Goal: Task Accomplishment & Management: Manage account settings

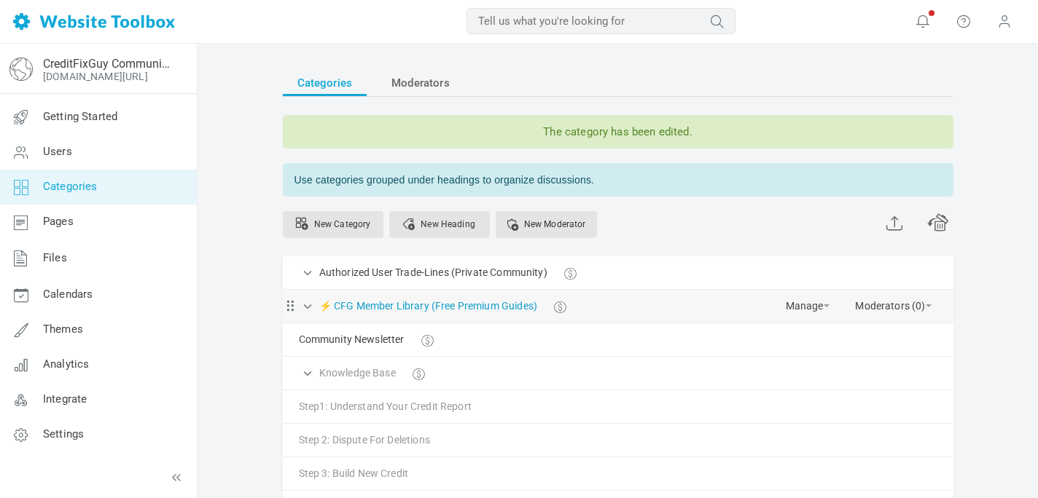
click at [480, 308] on link "⚡ CFG Member Library (Free Premium Guides)" at bounding box center [428, 306] width 218 height 18
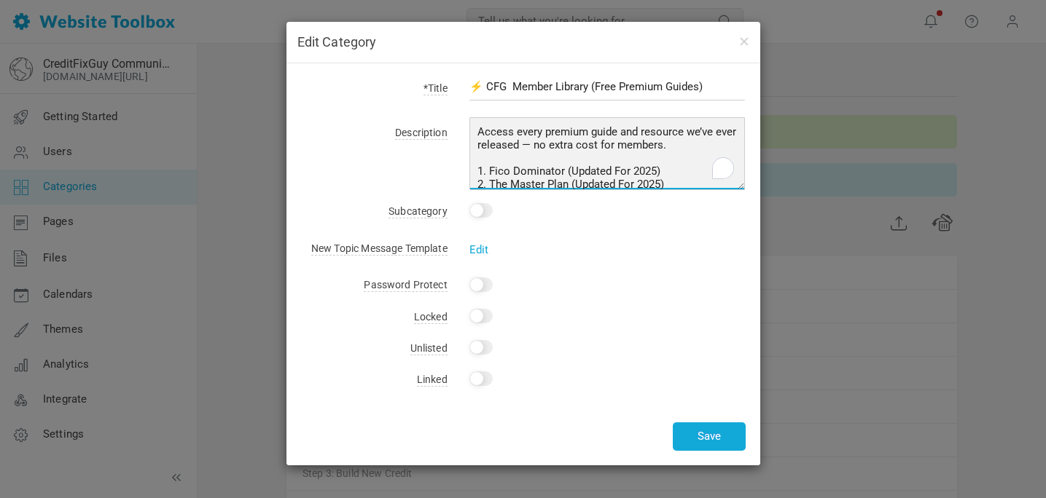
drag, startPoint x: 670, startPoint y: 145, endPoint x: 752, endPoint y: 246, distance: 129.5
click at [752, 246] on div "*Title ⚡ CFG Member Library (Free Premium Guides) Description Access every prem…" at bounding box center [523, 264] width 474 height 402
click at [543, 128] on textarea "Access every premium guide and resource we’ve ever released — no extra cost for…" at bounding box center [607, 153] width 276 height 73
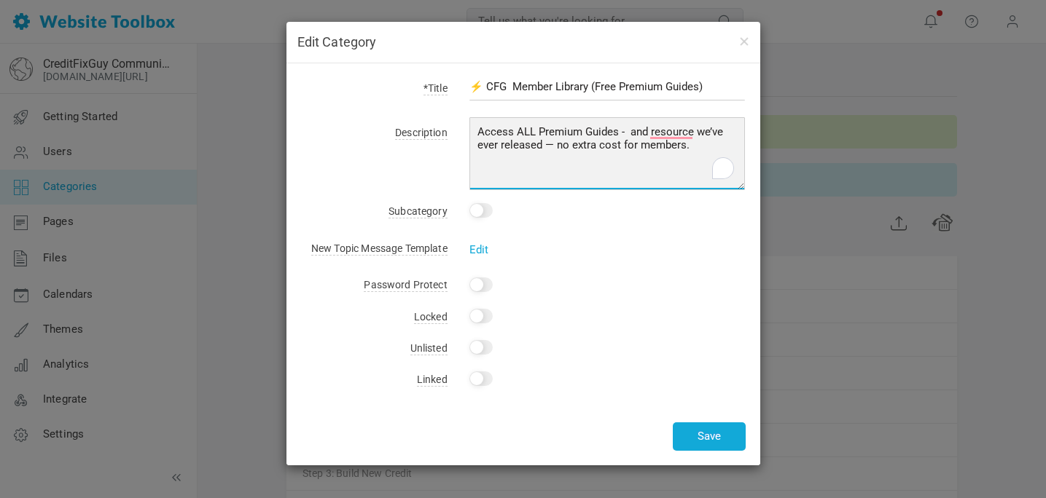
click at [561, 144] on textarea "Access every premium guide and resource we’ve ever released — no extra cost for…" at bounding box center [607, 153] width 276 height 73
click at [487, 148] on textarea "Access every premium guide and resource we’ve ever released — no extra cost for…" at bounding box center [607, 153] width 276 height 73
click at [719, 131] on textarea "Access every premium guide and resource we’ve ever released — no extra cost for…" at bounding box center [607, 153] width 276 height 73
type textarea "Access ALL Premium Guides - No Extra Cost To Members."
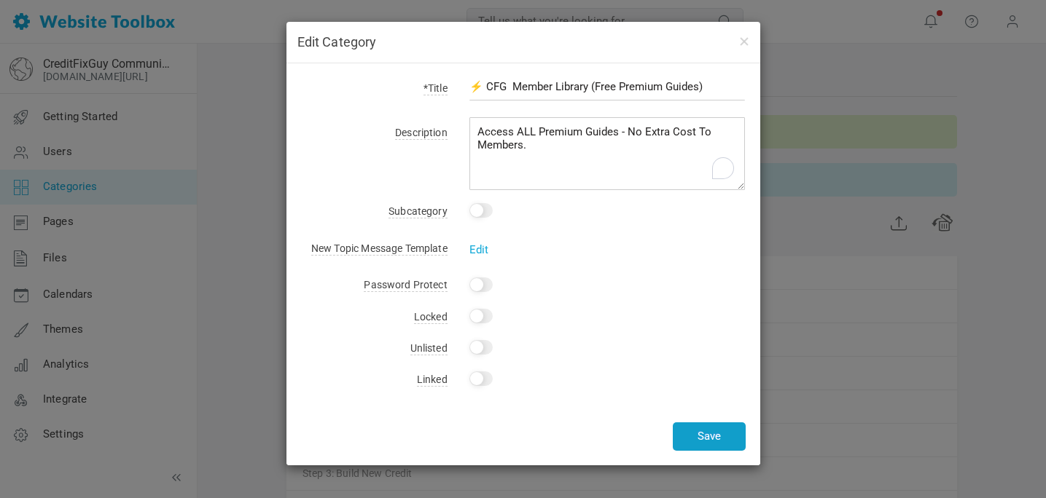
click at [705, 434] on button "Save" at bounding box center [709, 437] width 73 height 28
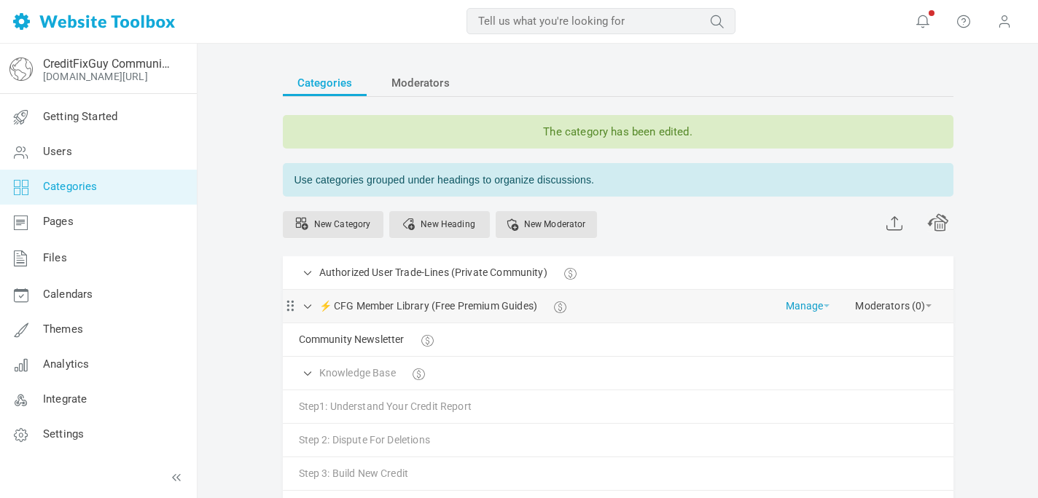
click at [799, 305] on link "Manage" at bounding box center [807, 303] width 44 height 26
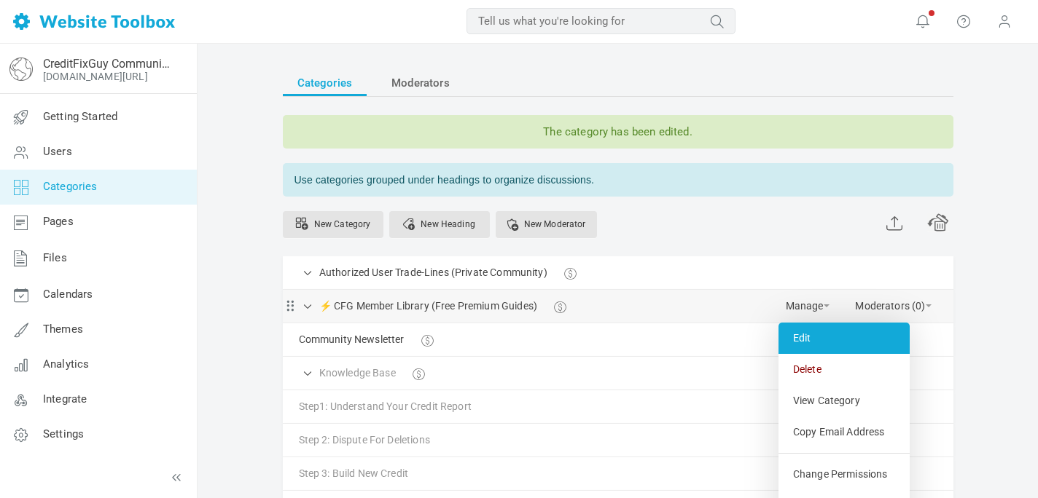
click at [804, 348] on link "Edit" at bounding box center [843, 338] width 131 height 31
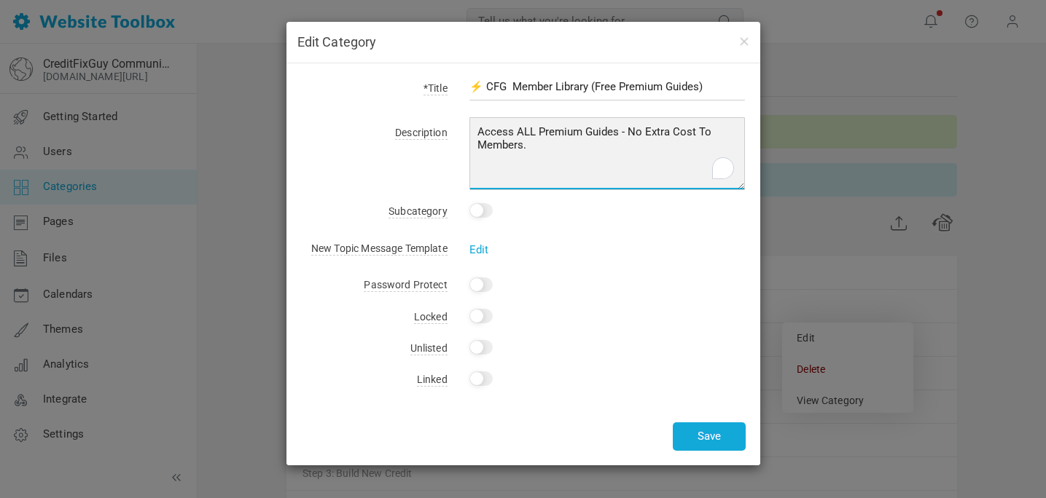
click at [514, 133] on textarea "Access ALL Premium Guides - No Extra Cost To Members." at bounding box center [607, 153] width 276 height 73
click at [723, 128] on textarea "Access ALL Premium Guides - No Extra Cost To Members." at bounding box center [607, 153] width 276 height 73
type textarea "Access To ALL Premium Guides - No Extra Cost For Members."
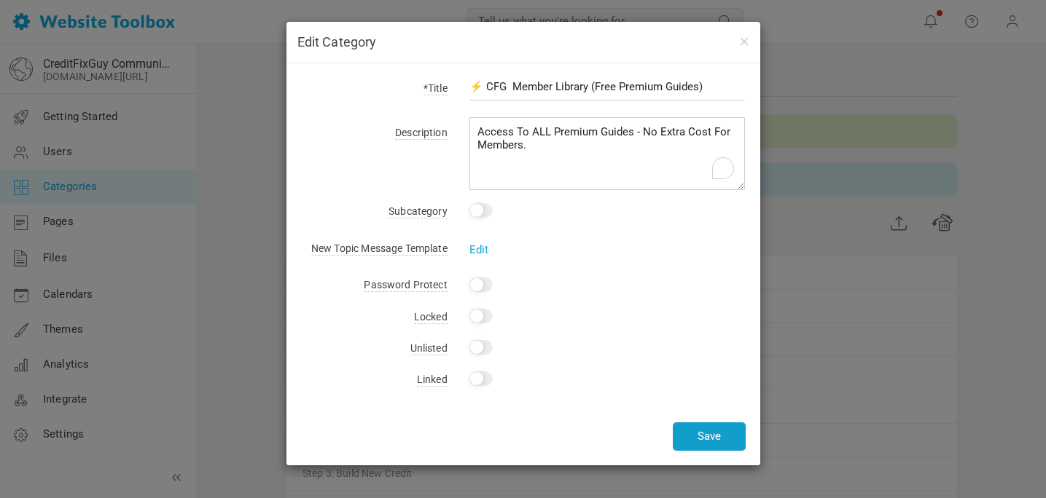
click at [701, 439] on button "Save" at bounding box center [709, 437] width 73 height 28
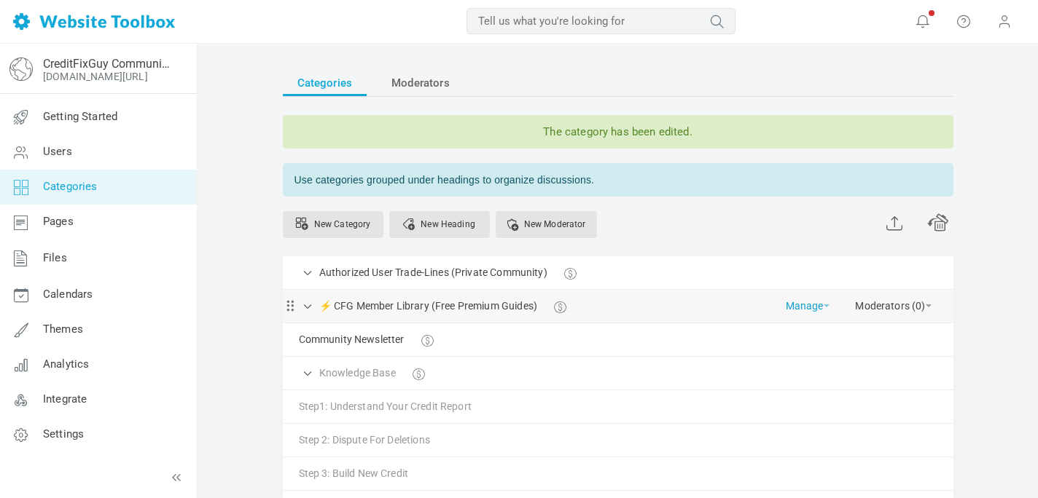
click at [802, 305] on link "Manage" at bounding box center [807, 303] width 44 height 26
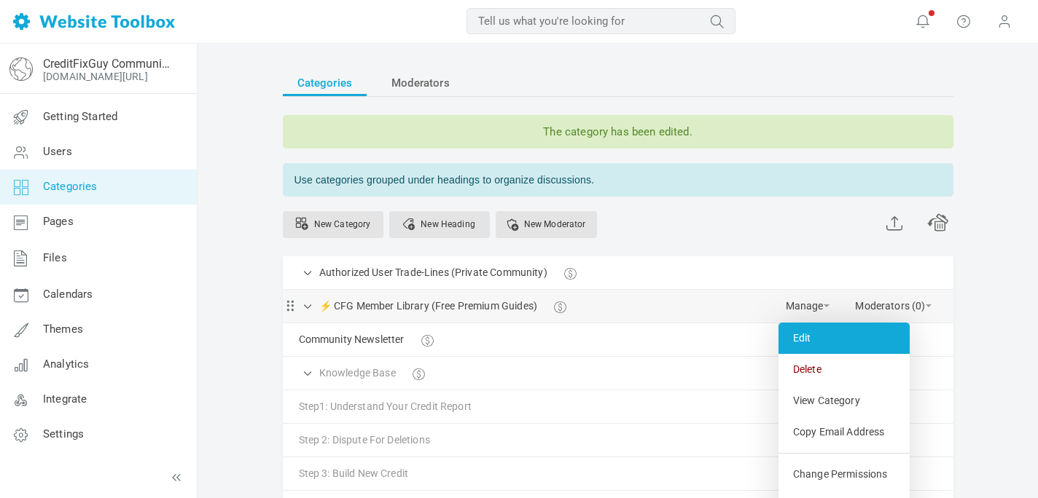
click at [804, 332] on link "Edit" at bounding box center [843, 338] width 131 height 31
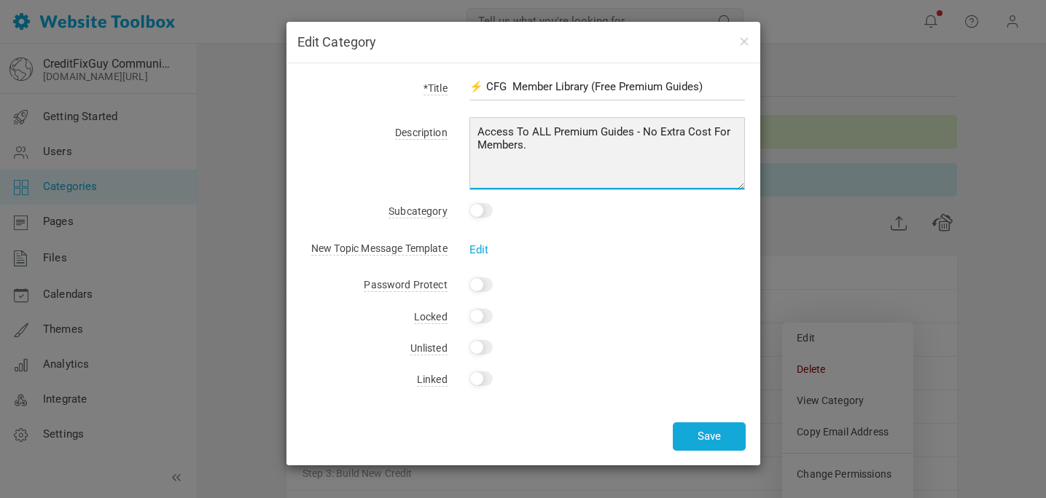
click at [550, 133] on textarea "Access To ALL Premium Guides - No Extra Cost For Members." at bounding box center [607, 153] width 276 height 73
type textarea "Access To All Premium Guides - No Extra Cost For Members."
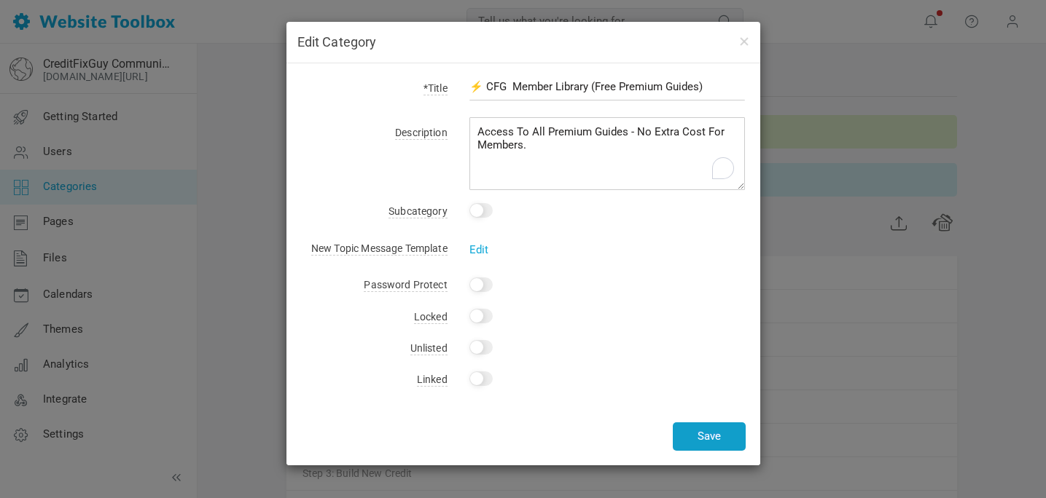
click at [700, 436] on button "Save" at bounding box center [709, 437] width 73 height 28
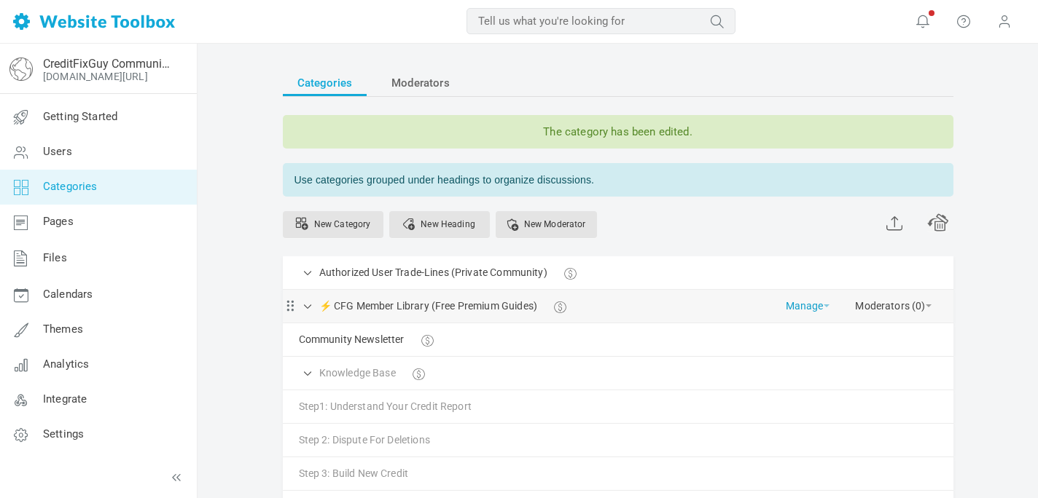
click at [798, 311] on link "Manage" at bounding box center [807, 303] width 44 height 26
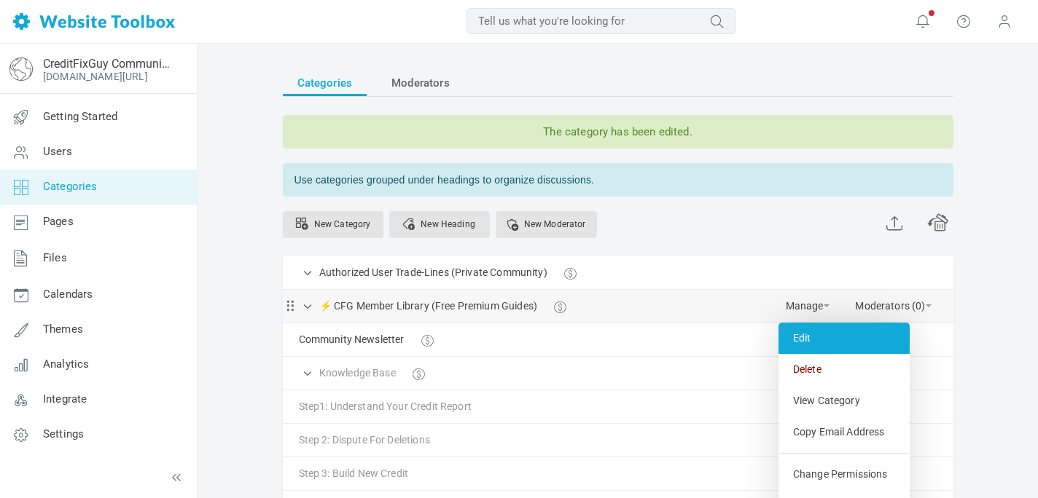
click at [800, 340] on link "Edit" at bounding box center [843, 338] width 131 height 31
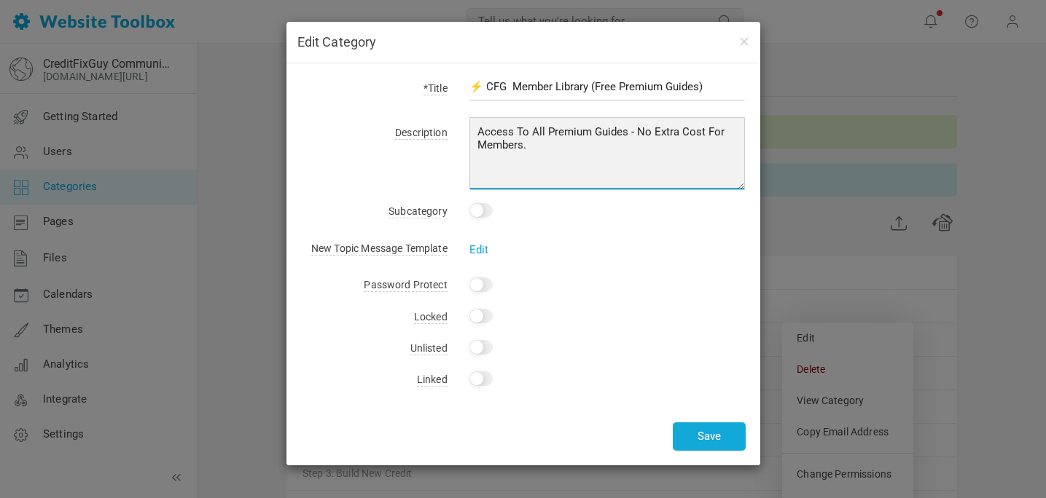
click at [476, 128] on textarea "Access To All Premium Guides - No Extra Cost For Members." at bounding box center [607, 153] width 276 height 73
click at [573, 130] on textarea "Access To All Premium Guides - No Extra Cost For Members." at bounding box center [607, 153] width 276 height 73
click at [713, 128] on textarea "Access To All Premium Guides - No Extra Cost For Members." at bounding box center [607, 153] width 276 height 73
click at [601, 130] on textarea "Access To All Premium Guides - No Extra Cost For Members." at bounding box center [607, 153] width 276 height 73
type textarea "Free Access Guides For Premium Members."
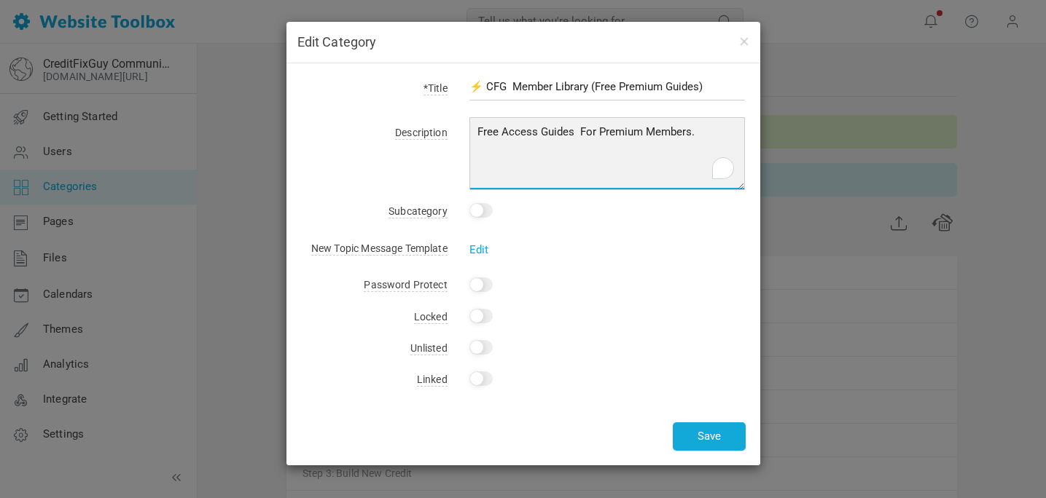
drag, startPoint x: 694, startPoint y: 133, endPoint x: 372, endPoint y: 123, distance: 322.2
click at [372, 123] on div "Description Access To All Premium Guides - No Extra Cost For Members." at bounding box center [523, 156] width 444 height 68
type textarea "Pre"
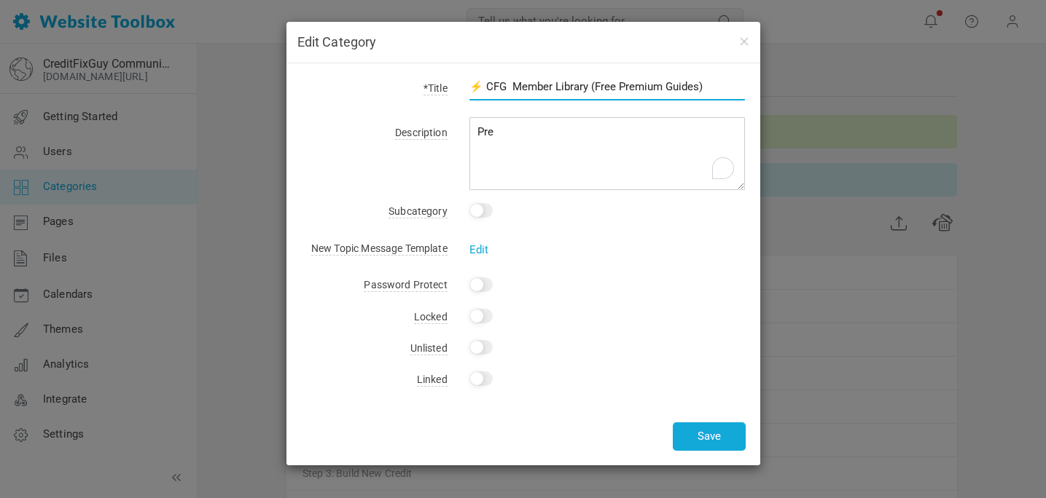
click at [657, 86] on input "⚡ CFG Member Library (Free Premium Guides)" at bounding box center [607, 87] width 276 height 28
type input "⚡ CFG Member Library (Free Access Guides)"
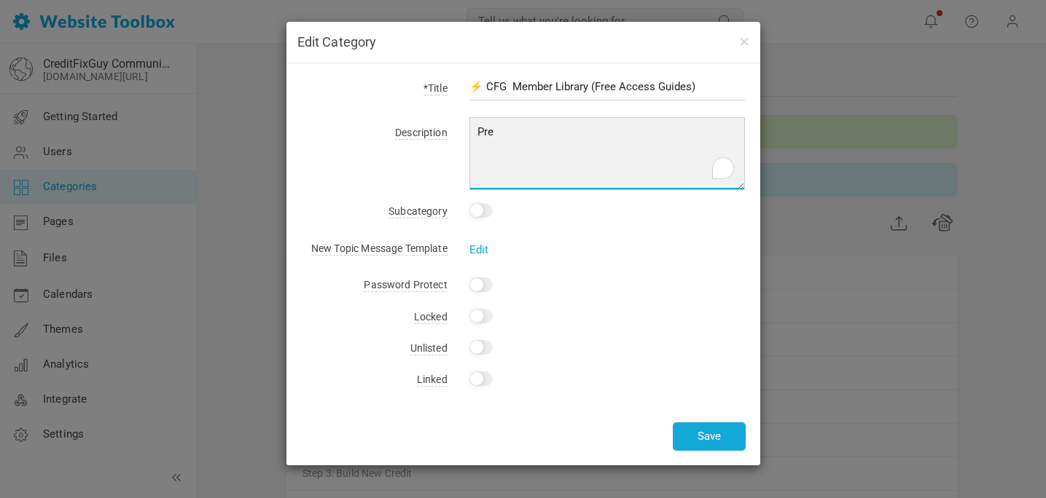
click at [506, 138] on textarea "Access To All Premium Guides - No Extra Cost For Members." at bounding box center [607, 153] width 276 height 73
type textarea "P"
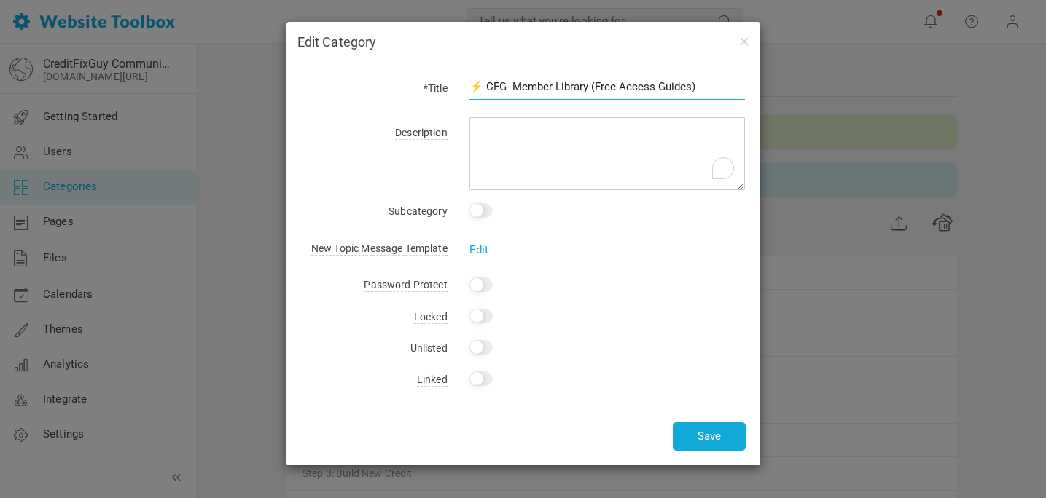
click at [689, 87] on input "⚡ CFG Member Library (Free Access Guides)" at bounding box center [607, 87] width 276 height 28
type input "⚡ CFG Member Library (Free Access)"
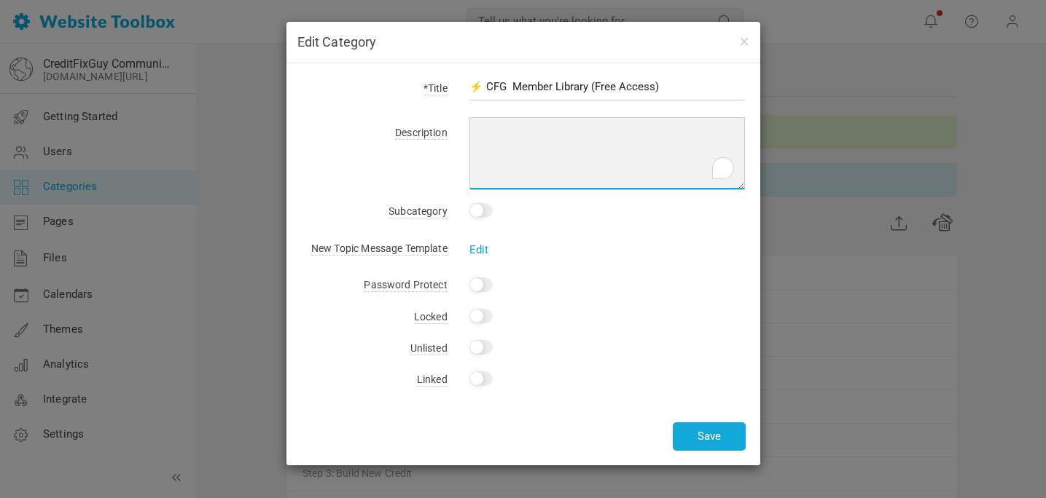
click at [560, 142] on textarea "Access To All Premium Guides - No Extra Cost For Members." at bounding box center [607, 153] width 276 height 73
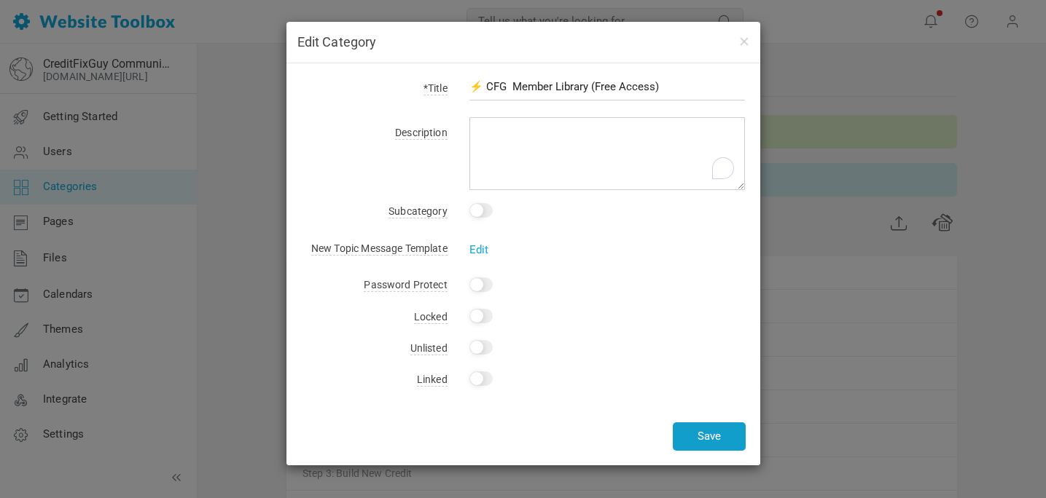
click at [697, 442] on button "Save" at bounding box center [709, 437] width 73 height 28
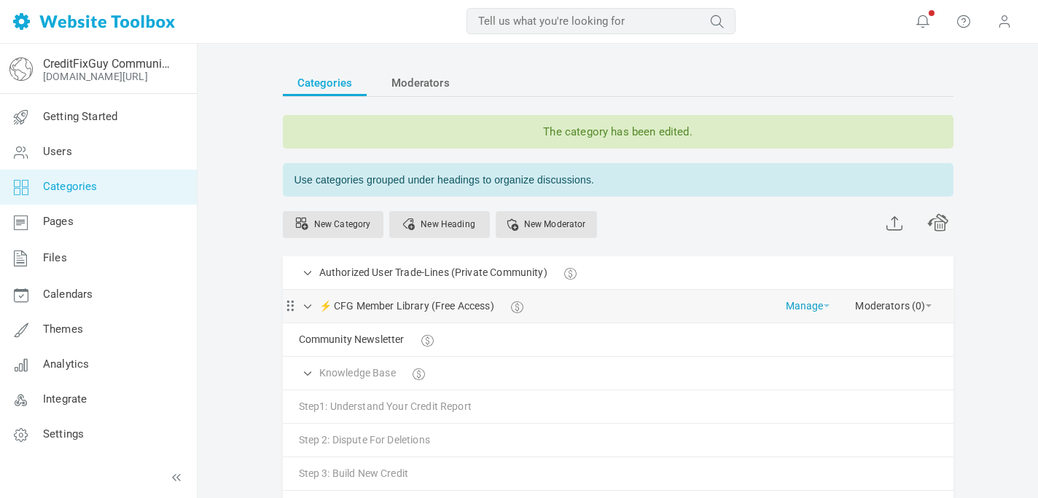
click at [798, 310] on link "Manage" at bounding box center [807, 303] width 44 height 26
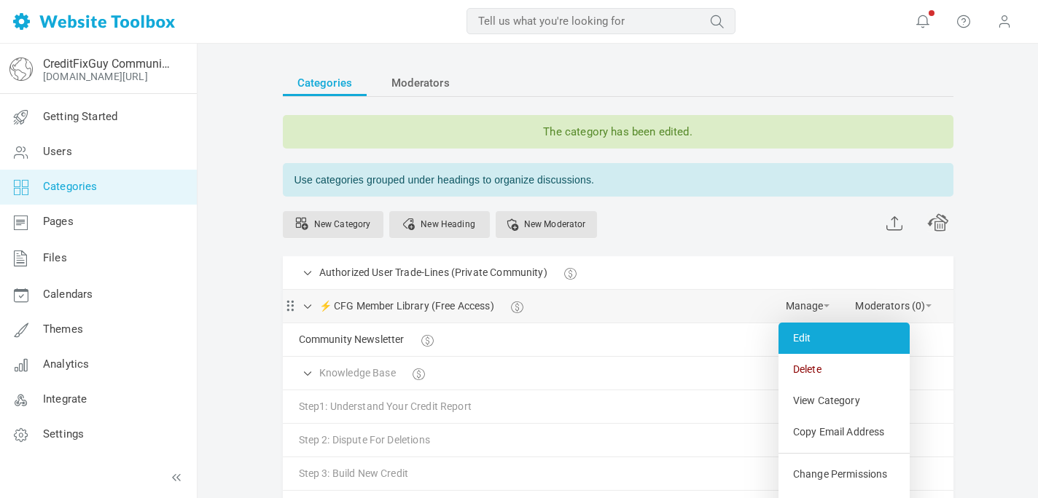
click at [799, 336] on link "Edit" at bounding box center [843, 338] width 131 height 31
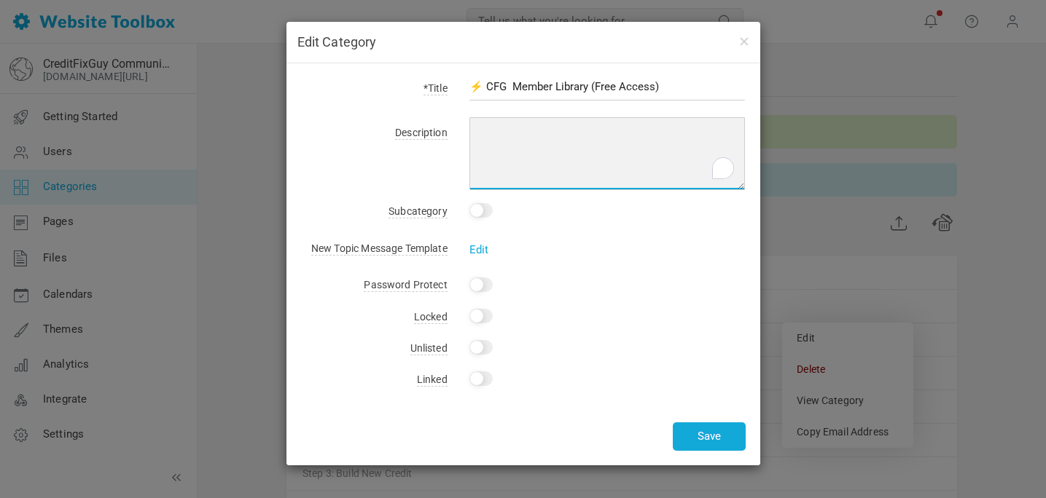
click at [503, 135] on textarea "To enrich screen reader interactions, please activate Accessibility in Grammarl…" at bounding box center [607, 153] width 276 height 73
type textarea "Free Access / No Extra Charge"
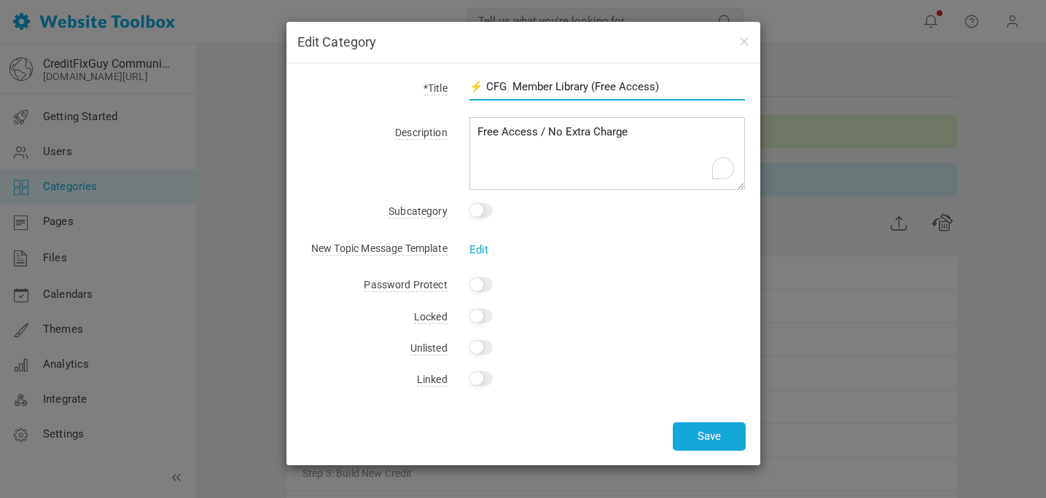
click at [613, 86] on input "⚡ CFG Member Library (Free Access)" at bounding box center [607, 87] width 276 height 28
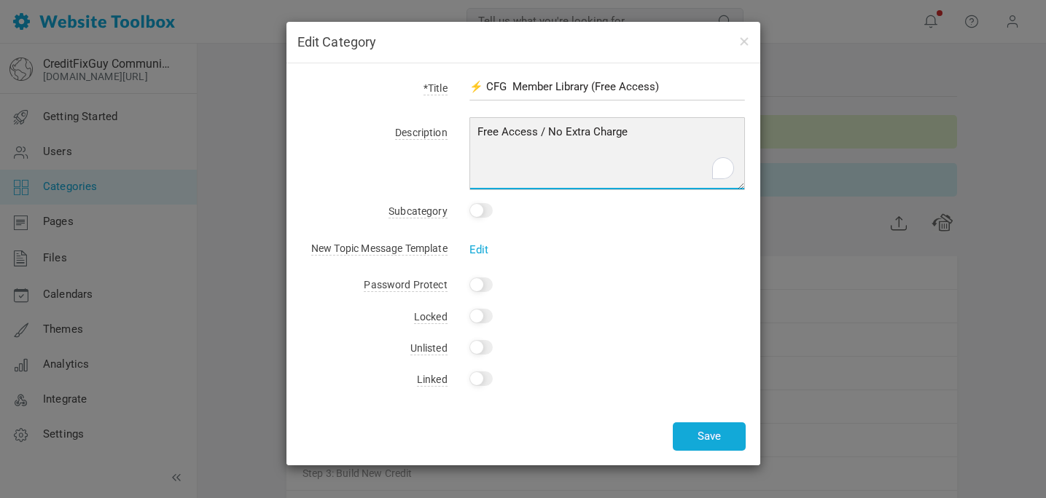
drag, startPoint x: 630, startPoint y: 133, endPoint x: 387, endPoint y: 103, distance: 245.3
click at [387, 78] on form "*Title ⚡ CFG Member Library (Free Access) Description Free Access / No Extra Ch…" at bounding box center [523, 78] width 444 height 0
type textarea "A"
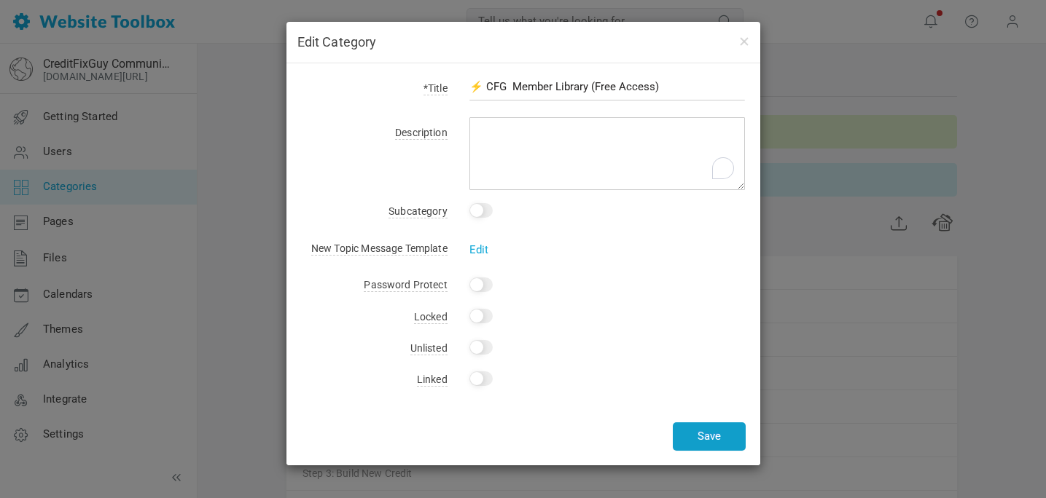
click at [705, 435] on button "Save" at bounding box center [709, 437] width 73 height 28
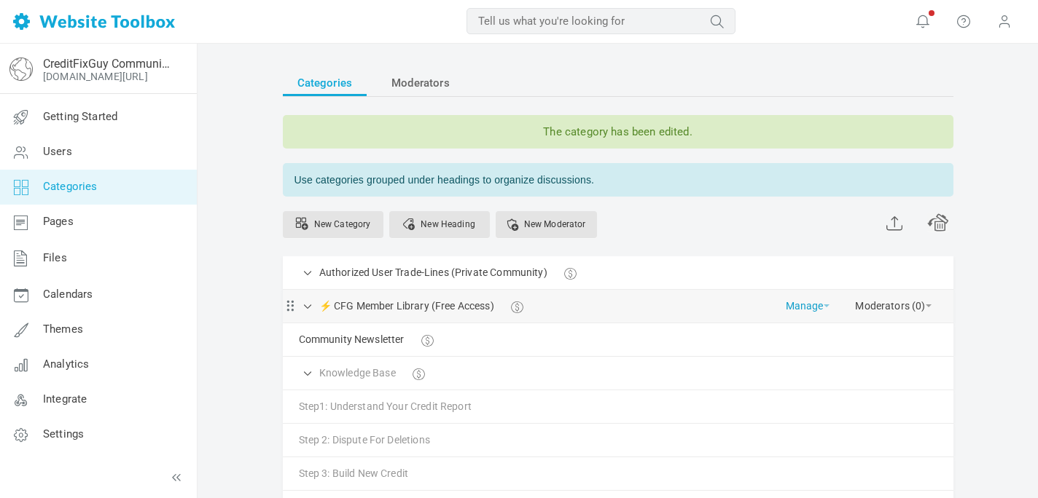
click at [794, 305] on link "Manage" at bounding box center [807, 303] width 44 height 26
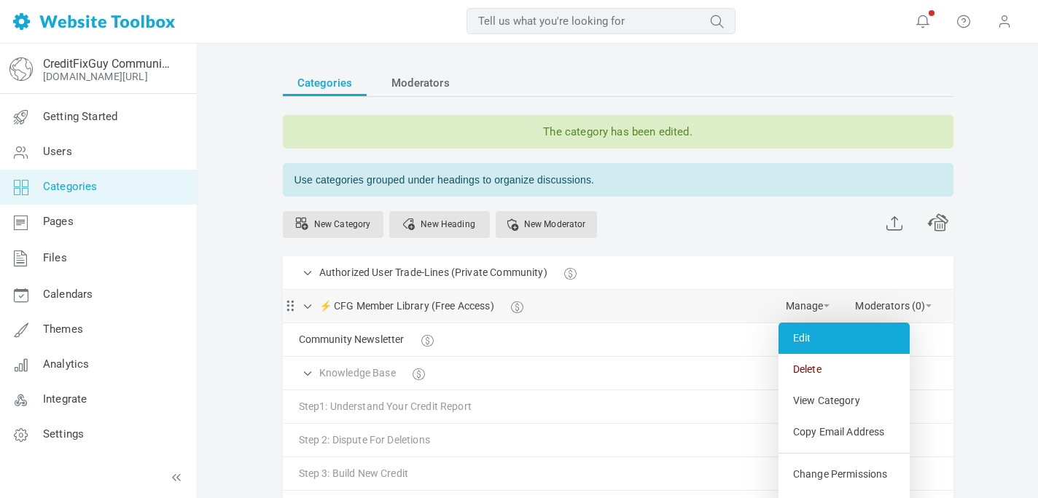
click at [807, 336] on link "Edit" at bounding box center [843, 338] width 131 height 31
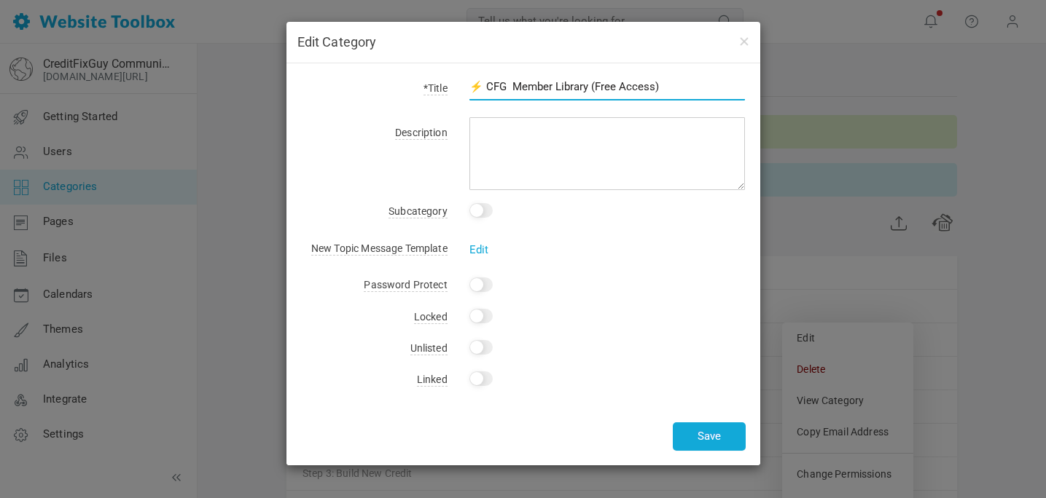
click at [650, 90] on input "⚡ CFG Member Library (Free Access)" at bounding box center [607, 87] width 276 height 28
click at [563, 87] on input "⚡ CFG Member Library (Free Access For Premium Members)" at bounding box center [607, 87] width 276 height 28
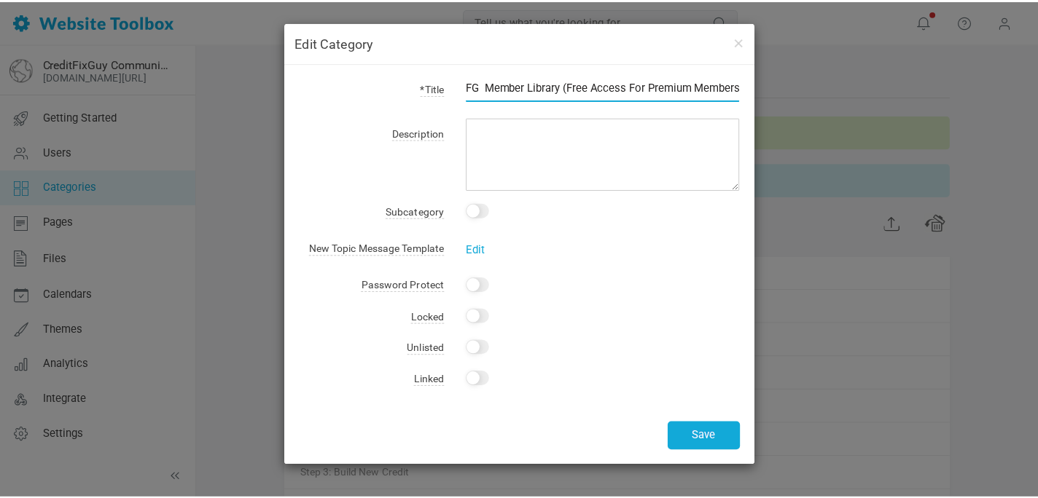
scroll to position [0, 0]
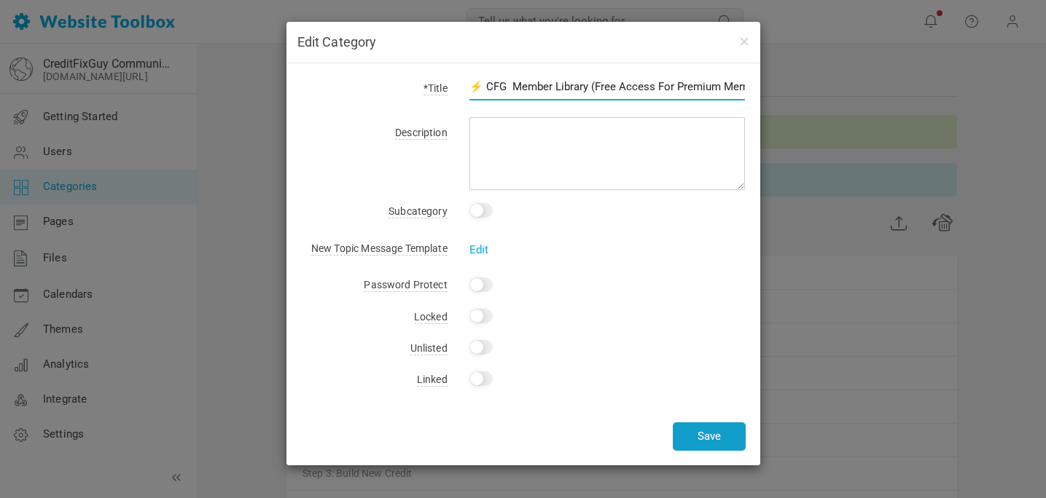
type input "⚡ CFG Member Library (Free Access For Premium Members)"
click at [705, 435] on button "Save" at bounding box center [709, 437] width 73 height 28
